Goal: Find specific page/section: Find specific page/section

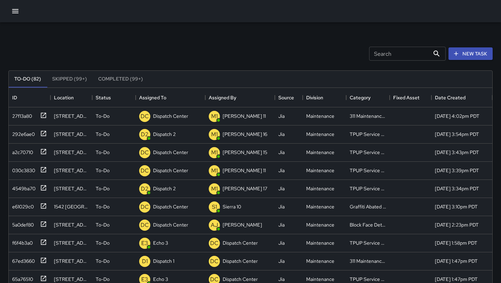
scroll to position [295, 484]
click at [191, 135] on div "D2 Dispatch 2" at bounding box center [171, 134] width 70 height 18
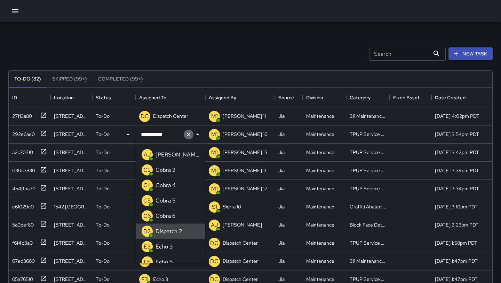
click at [191, 135] on icon "Clear" at bounding box center [188, 134] width 7 height 7
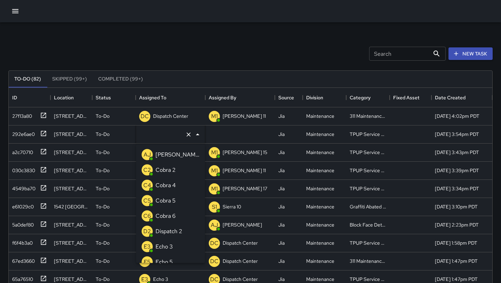
click at [173, 245] on div "Echo 3" at bounding box center [164, 246] width 20 height 11
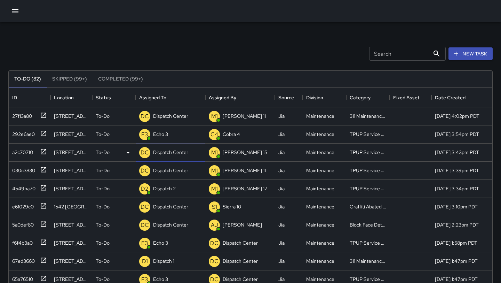
click at [194, 148] on div "DC Dispatch Center" at bounding box center [171, 152] width 70 height 18
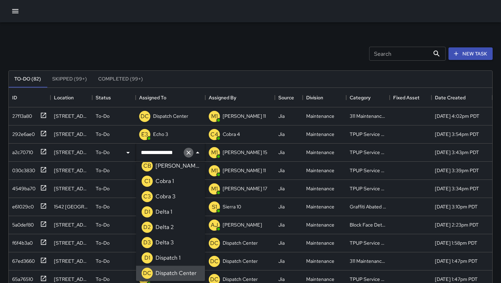
click at [189, 153] on icon "Clear" at bounding box center [189, 152] width 4 height 4
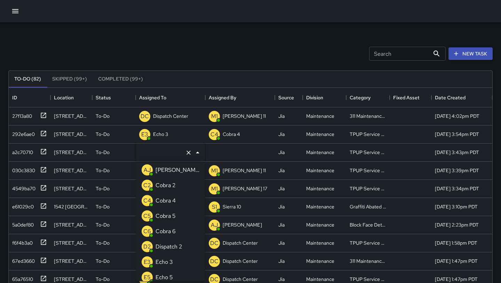
click at [175, 261] on li "E3 Echo 3" at bounding box center [170, 261] width 69 height 15
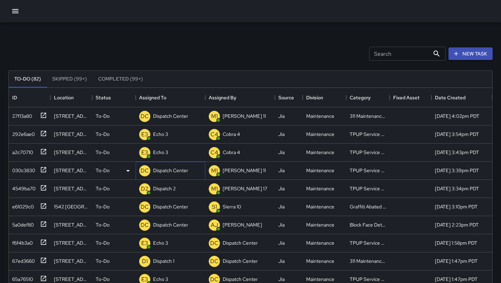
click at [186, 171] on p "Dispatch Center" at bounding box center [170, 170] width 35 height 7
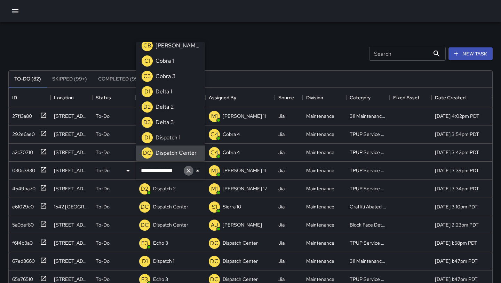
click at [190, 171] on icon "Clear" at bounding box center [189, 171] width 4 height 4
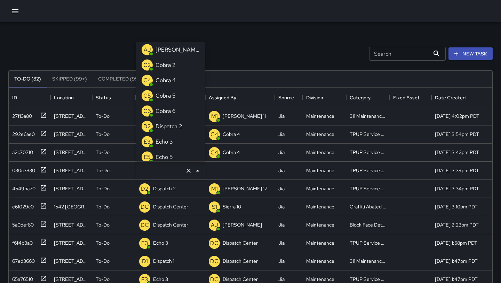
click at [187, 136] on li "E3 Echo 3" at bounding box center [170, 141] width 69 height 15
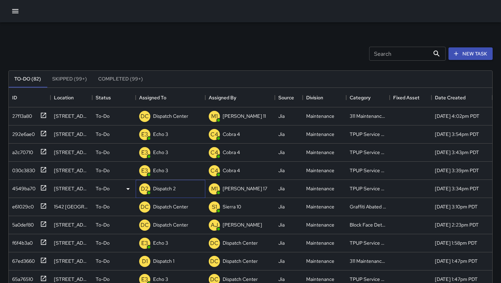
click at [174, 186] on p "Dispatch 2" at bounding box center [164, 188] width 23 height 7
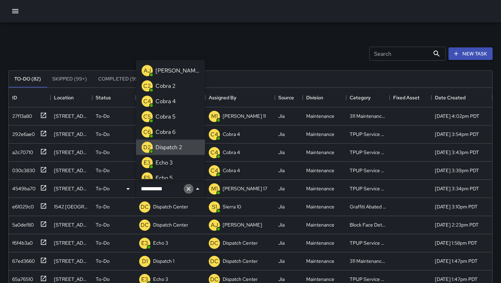
click at [189, 190] on icon "Clear" at bounding box center [188, 188] width 7 height 7
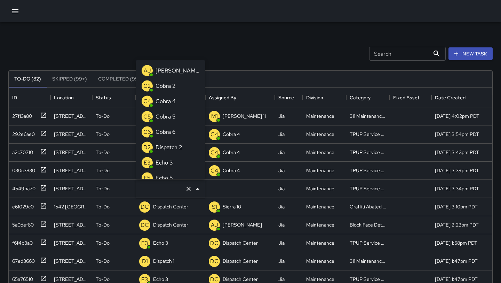
click at [188, 162] on li "E3 Echo 3" at bounding box center [170, 162] width 69 height 15
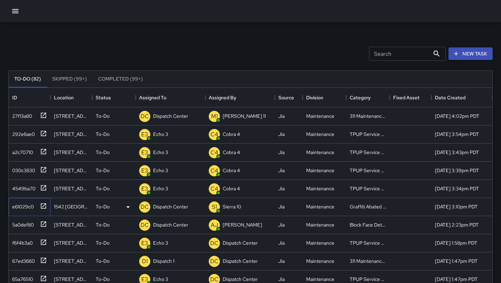
click at [43, 208] on icon at bounding box center [43, 205] width 5 height 5
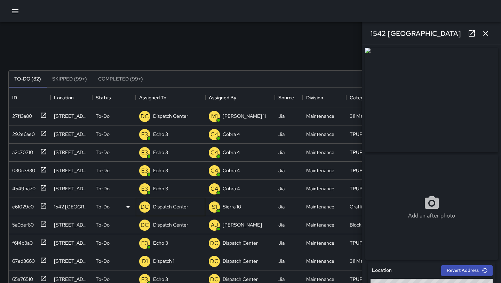
click at [193, 205] on div "DC Dispatch Center" at bounding box center [171, 207] width 70 height 18
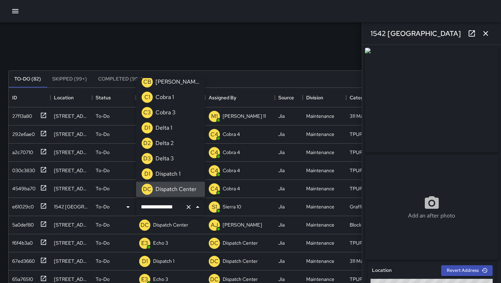
click at [193, 205] on button "Clear" at bounding box center [189, 207] width 10 height 10
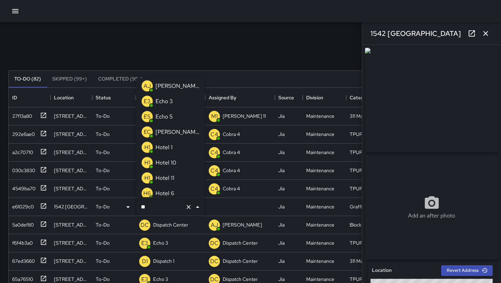
scroll to position [0, 0]
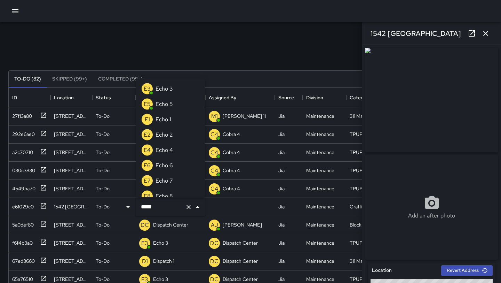
type input "******"
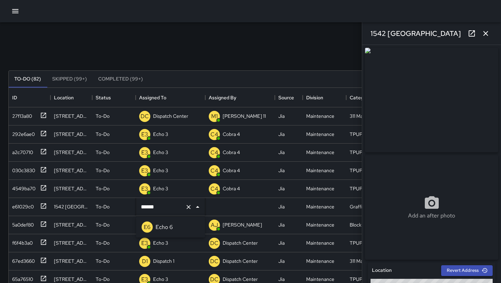
click at [172, 219] on li "E6 Echo 6" at bounding box center [170, 226] width 69 height 15
click at [45, 223] on icon at bounding box center [43, 223] width 7 height 7
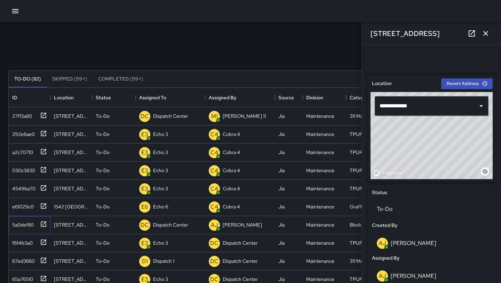
scroll to position [189, 0]
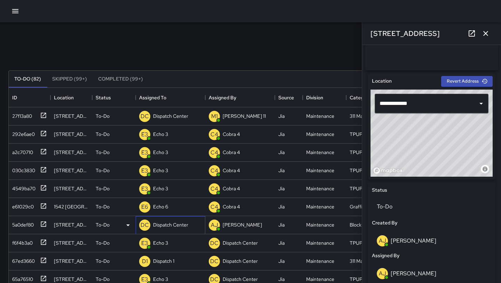
click at [183, 223] on p "Dispatch Center" at bounding box center [170, 224] width 35 height 7
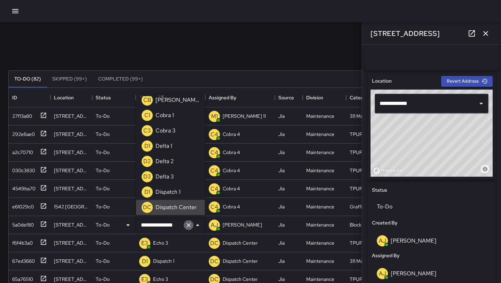
click at [189, 224] on icon "Clear" at bounding box center [189, 225] width 4 height 4
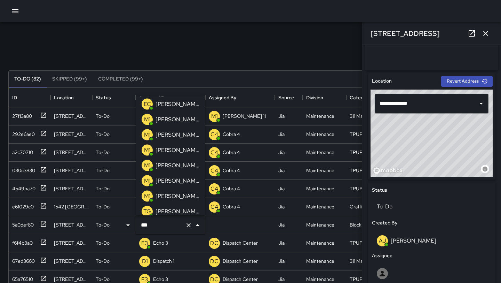
scroll to position [0, 0]
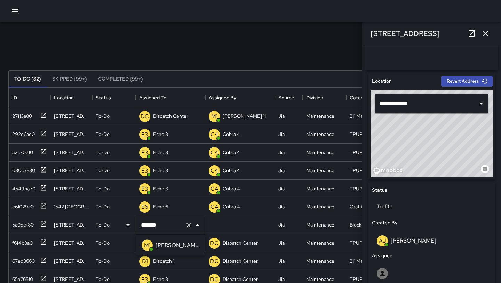
type input "*******"
click at [487, 34] on icon "button" at bounding box center [486, 33] width 5 height 5
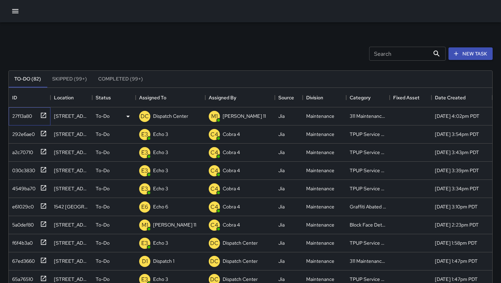
click at [44, 114] on icon at bounding box center [43, 115] width 7 height 7
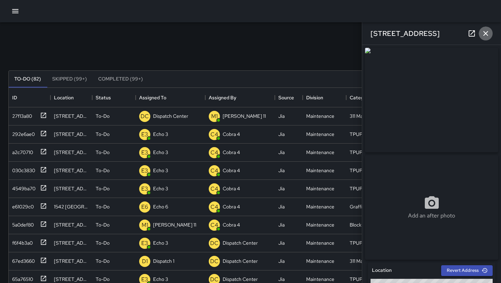
click at [489, 32] on icon "button" at bounding box center [486, 33] width 8 height 8
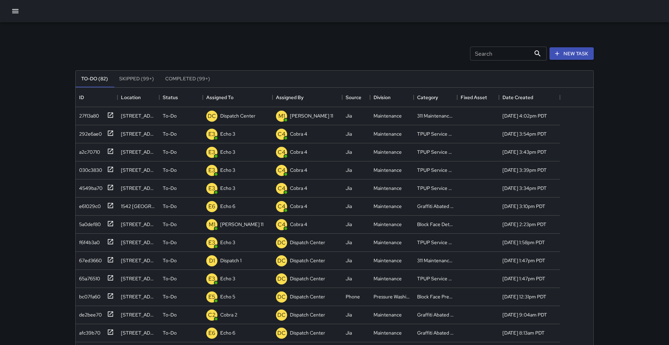
scroll to position [295, 517]
